Goal: Entertainment & Leisure: Browse casually

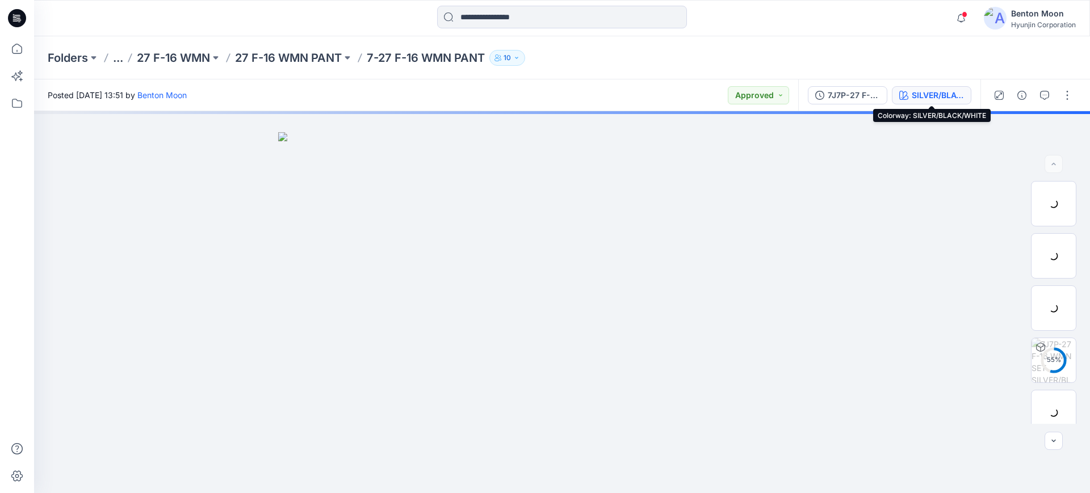
click at [941, 96] on div "SILVER/BLACK/WHITE" at bounding box center [938, 95] width 52 height 12
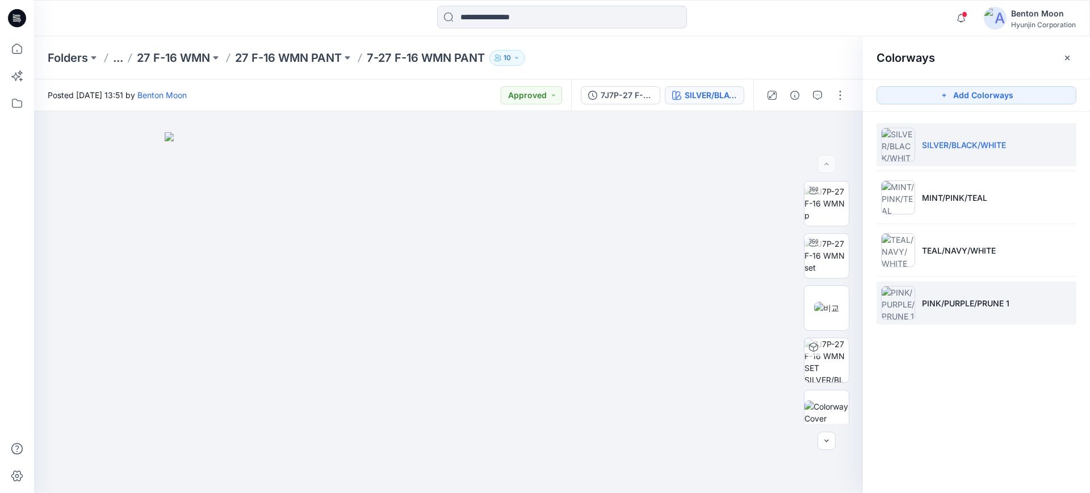
click at [932, 304] on p "PINK/PURPLE/PRUNE 1" at bounding box center [965, 304] width 87 height 12
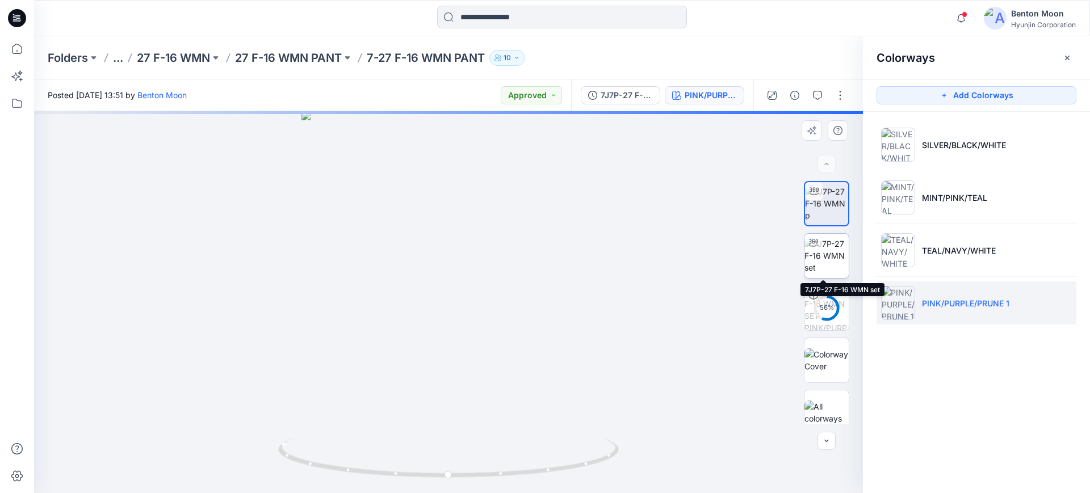
click at [827, 256] on img at bounding box center [827, 256] width 44 height 36
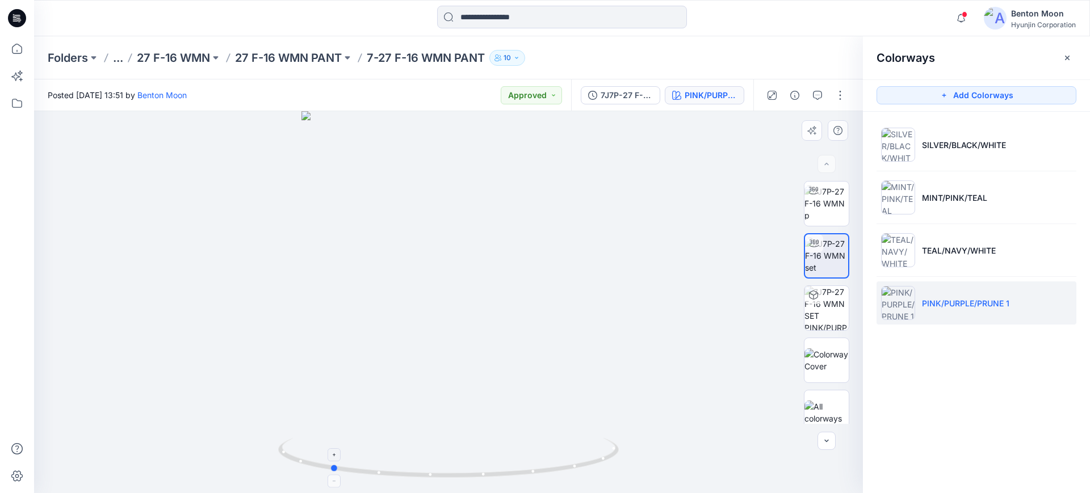
drag, startPoint x: 537, startPoint y: 462, endPoint x: 418, endPoint y: 464, distance: 118.1
click at [418, 464] on icon at bounding box center [449, 459] width 343 height 43
drag, startPoint x: 418, startPoint y: 464, endPoint x: 233, endPoint y: 473, distance: 185.9
click at [233, 473] on div at bounding box center [448, 302] width 829 height 382
drag, startPoint x: 233, startPoint y: 473, endPoint x: 79, endPoint y: 443, distance: 156.1
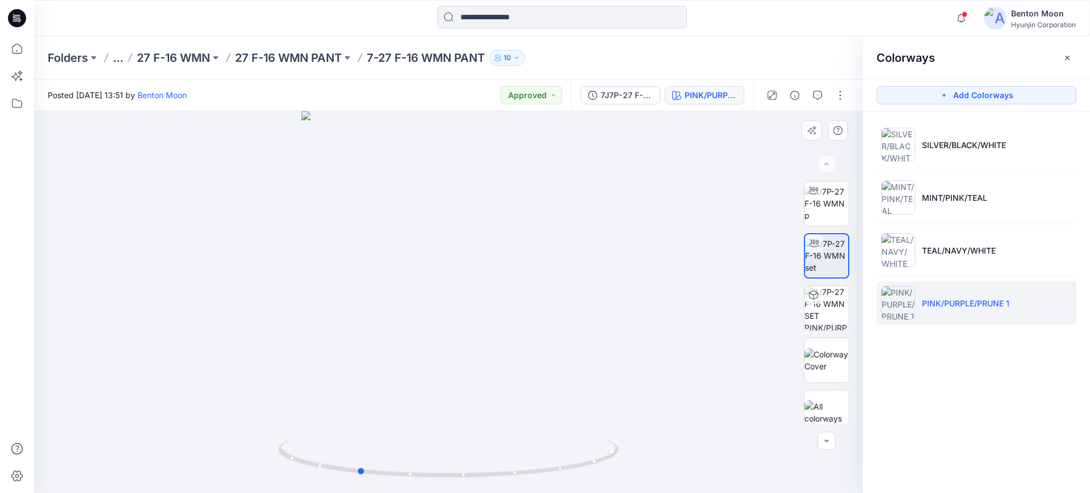
click at [79, 443] on div at bounding box center [448, 302] width 829 height 382
drag, startPoint x: 538, startPoint y: 389, endPoint x: 517, endPoint y: 271, distance: 119.9
click at [517, 271] on div at bounding box center [448, 302] width 829 height 382
click at [513, 312] on div at bounding box center [448, 302] width 829 height 382
drag, startPoint x: 559, startPoint y: 276, endPoint x: 546, endPoint y: 393, distance: 117.7
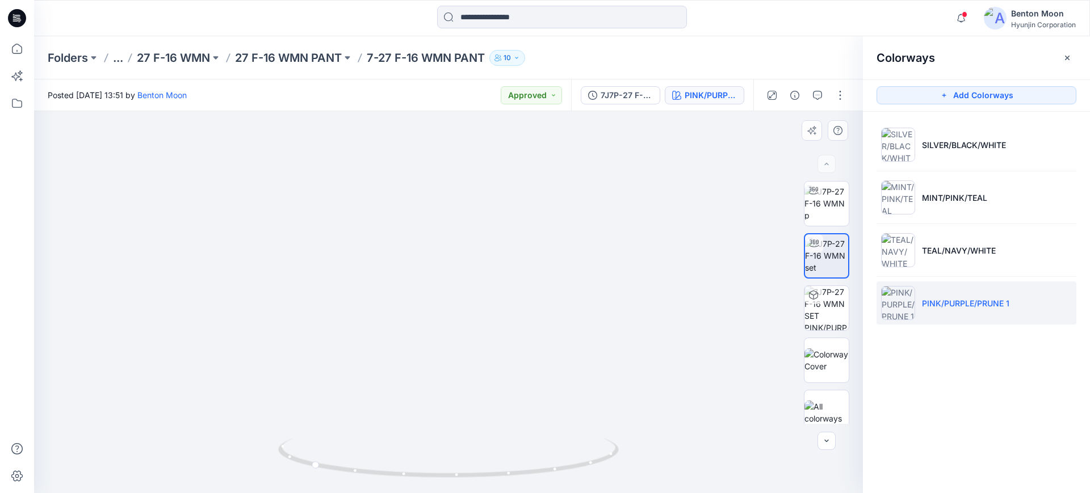
click at [546, 393] on img at bounding box center [448, 195] width 806 height 598
